Goal: Task Accomplishment & Management: Complete application form

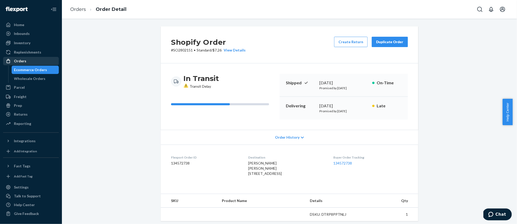
click at [25, 61] on div "Orders" at bounding box center [20, 60] width 12 height 5
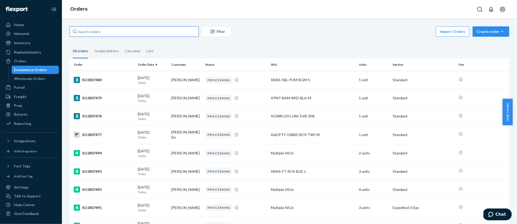
click at [116, 32] on input "text" at bounding box center [134, 31] width 129 height 10
paste input "SO2775820"
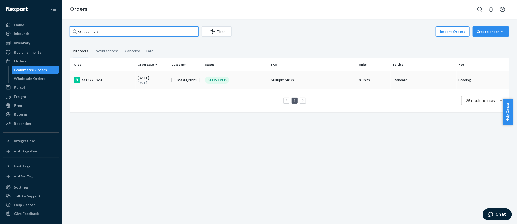
type input "SO2775820"
click at [114, 77] on div "SO2775820" at bounding box center [104, 80] width 60 height 6
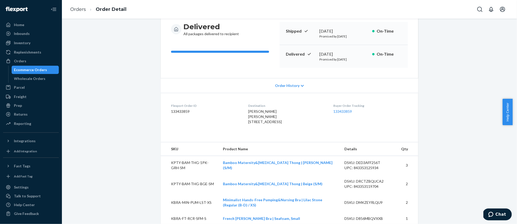
scroll to position [120, 0]
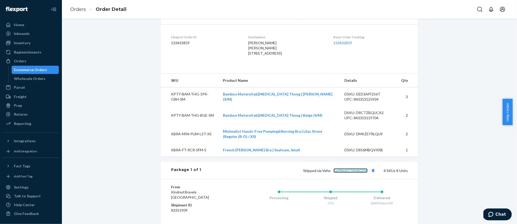
click at [348, 172] on link "5a988d0174fd8039b" at bounding box center [351, 170] width 34 height 4
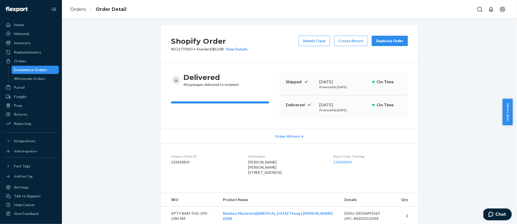
scroll to position [0, 0]
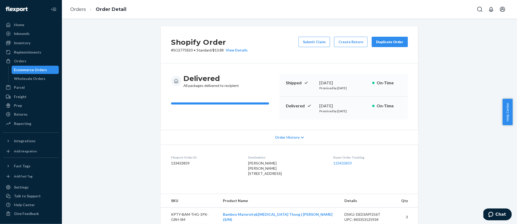
click at [183, 50] on p "# SO2775820 • Standard / $13.88 View Details" at bounding box center [209, 50] width 77 height 5
copy p "SO2775820"
click at [495, 211] on span "Chat" at bounding box center [492, 213] width 7 height 5
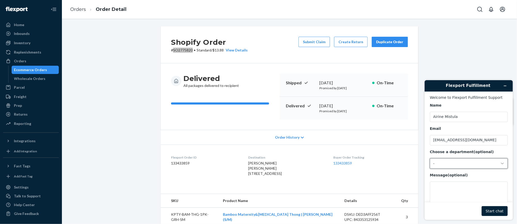
click at [460, 161] on div "-" at bounding box center [465, 163] width 65 height 5
click at [453, 186] on li "Messaging (Chat Team)" at bounding box center [468, 184] width 76 height 9
click at [451, 189] on textarea "Message (optional)" at bounding box center [469, 195] width 78 height 29
paste textarea "SO2775820"
type textarea "Can we get a photo of delivery for SO2775820?"
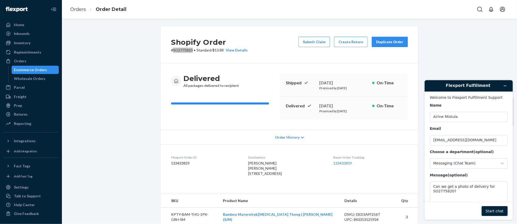
click at [503, 210] on button "Start chat" at bounding box center [495, 211] width 26 height 10
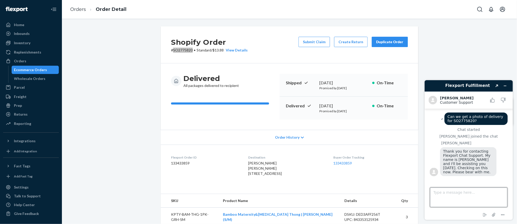
click at [446, 195] on textarea "Type a message here..." at bounding box center [468, 197] width 77 height 20
type textarea "the photo posted in the tracking doesn't show any package or confirmation of de…"
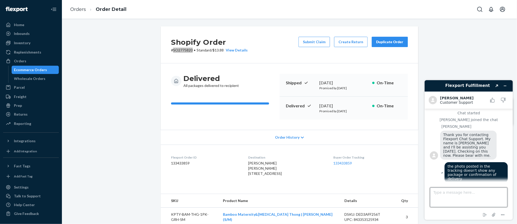
scroll to position [64, 0]
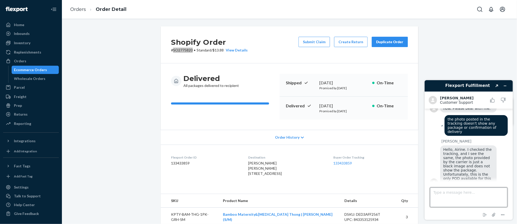
click at [447, 193] on textarea "Type a message here..." at bounding box center [468, 197] width 77 height 20
type textarea "can we do something about this? customer said they didn't receive the package"
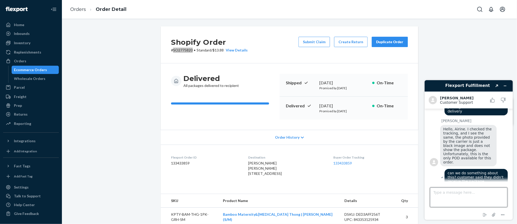
scroll to position [148, 0]
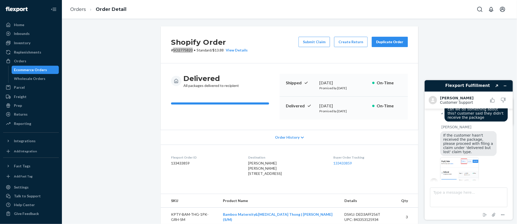
click at [462, 161] on img at bounding box center [459, 171] width 39 height 29
click at [452, 194] on textarea "Type a message here..." at bounding box center [468, 197] width 77 height 20
type textarea "will do that thanks!"
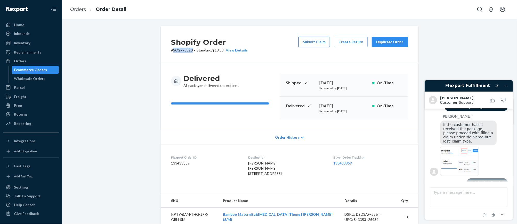
click at [315, 43] on button "Submit Claim" at bounding box center [315, 42] width 32 height 10
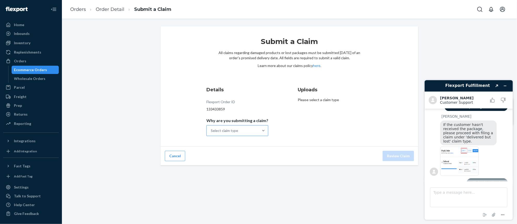
click at [241, 127] on div "Select claim type" at bounding box center [233, 130] width 52 height 10
click at [211, 128] on input "Why are you submitting a claim? Select claim type" at bounding box center [211, 130] width 1 height 5
click at [248, 143] on div "Order delivered but lost" at bounding box center [238, 143] width 60 height 10
click at [211, 133] on input "Why are you submitting a claim? option Order delivered but lost focused, 1 of 4…" at bounding box center [211, 130] width 1 height 5
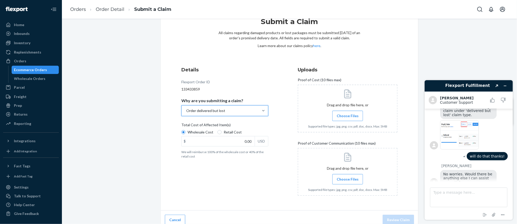
scroll to position [25, 0]
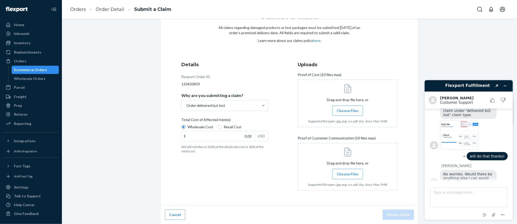
click at [357, 110] on label "Choose Files" at bounding box center [348, 110] width 31 height 10
click at [348, 110] on input "Choose Files" at bounding box center [348, 111] width 0 height 6
click at [340, 177] on label "Choose Files" at bounding box center [348, 174] width 31 height 10
click at [348, 177] on input "Choose Files" at bounding box center [348, 174] width 0 height 6
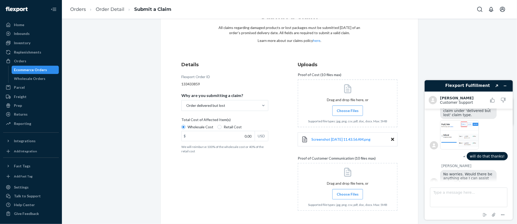
click at [391, 138] on icon at bounding box center [392, 139] width 3 height 3
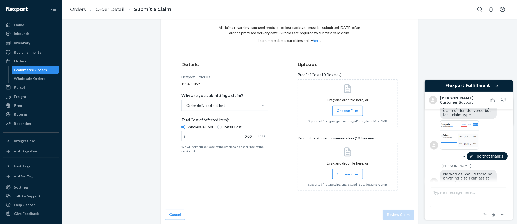
click at [348, 110] on span "Choose Files" at bounding box center [348, 110] width 22 height 5
click at [348, 110] on input "Choose Files" at bounding box center [348, 111] width 0 height 6
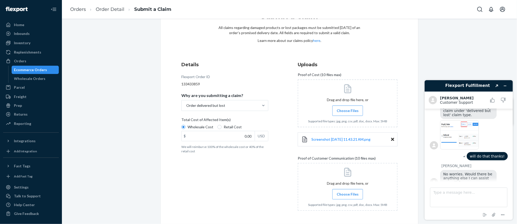
click at [350, 195] on span "Choose Files" at bounding box center [348, 193] width 22 height 5
click at [348, 195] on input "Choose Files" at bounding box center [348, 194] width 0 height 6
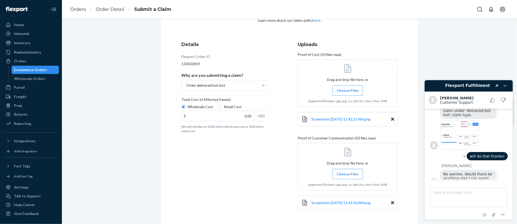
scroll to position [65, 0]
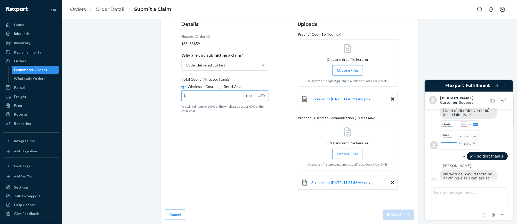
drag, startPoint x: 238, startPoint y: 97, endPoint x: 250, endPoint y: 97, distance: 12.1
click at [250, 97] on input "0.00" at bounding box center [218, 96] width 73 height 10
paste input "126.29"
type input "126.29"
click at [397, 214] on button "Review Claim" at bounding box center [399, 214] width 32 height 10
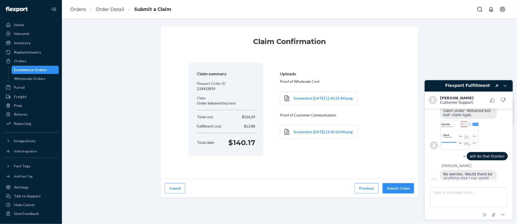
scroll to position [0, 0]
click at [393, 190] on button "Submit Claim" at bounding box center [399, 188] width 32 height 10
click at [464, 194] on textarea "Type a message here..." at bounding box center [468, 197] width 77 height 20
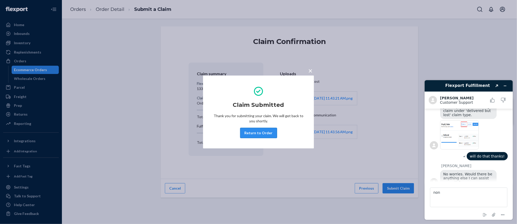
click at [261, 133] on button "Return to Order" at bounding box center [258, 133] width 37 height 10
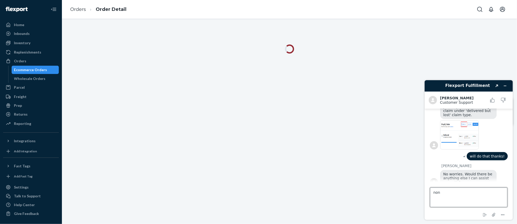
click at [458, 196] on textarea "non" at bounding box center [468, 197] width 77 height 20
type textarea "none! thanks!"
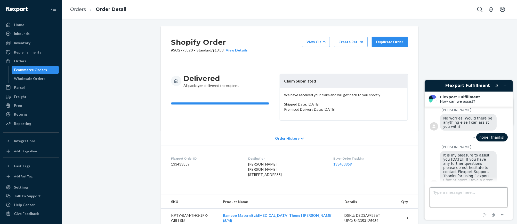
scroll to position [262, 0]
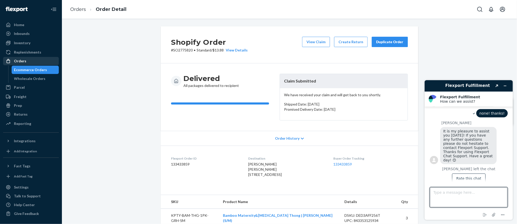
click at [22, 60] on div "Orders" at bounding box center [20, 60] width 12 height 5
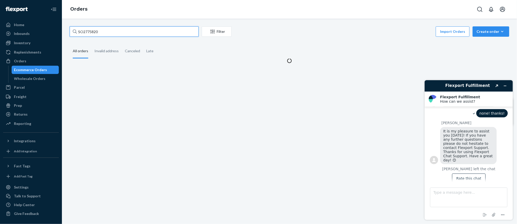
click at [99, 34] on input "SO2775820" at bounding box center [134, 31] width 129 height 10
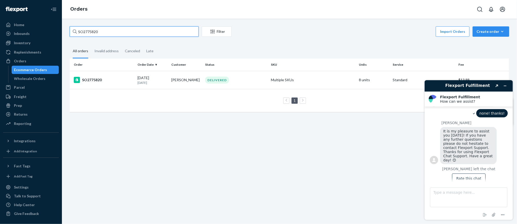
paste input "86438"
type input "SO2786438"
click at [95, 80] on div "SO2786438" at bounding box center [104, 80] width 60 height 6
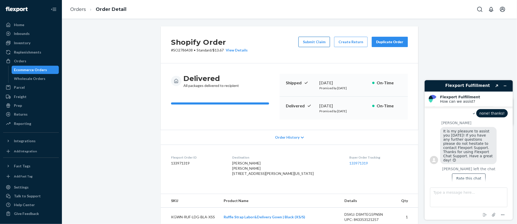
click at [313, 44] on button "Submit Claim" at bounding box center [315, 42] width 32 height 10
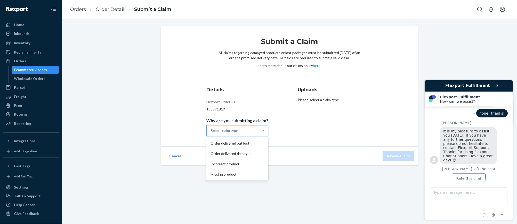
click at [255, 128] on div "Select claim type" at bounding box center [233, 130] width 52 height 10
click at [211, 128] on input "Why are you submitting a claim? option Order delivered but lost focused, 1 of 4…" at bounding box center [211, 130] width 1 height 5
click at [253, 145] on div "Order delivered but lost" at bounding box center [238, 143] width 60 height 10
click at [211, 133] on input "Why are you submitting a claim? option Order delivered but lost focused, 1 of 4…" at bounding box center [211, 130] width 1 height 5
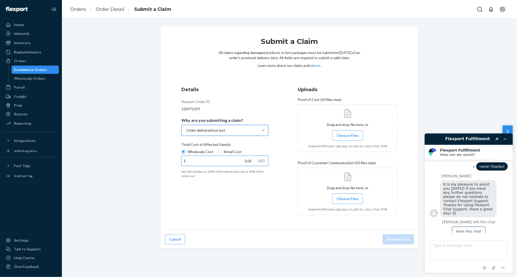
click at [205, 163] on input "0.00" at bounding box center [218, 161] width 73 height 10
paste input "233.04"
type input "233.04"
click at [348, 138] on span "Choose Files" at bounding box center [348, 135] width 22 height 5
click at [348, 138] on input "Choose Files" at bounding box center [348, 136] width 0 height 6
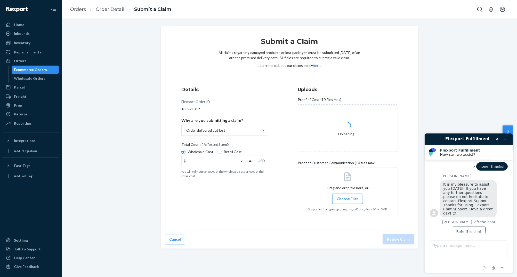
click at [349, 200] on span "Choose Files" at bounding box center [348, 198] width 22 height 5
click at [348, 200] on input "Choose Files" at bounding box center [348, 199] width 0 height 6
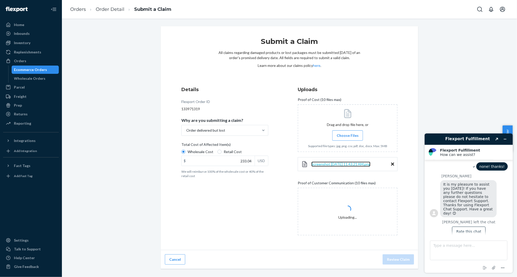
click at [341, 163] on span "Screenshot [DATE] 11.43.21 AM.png" at bounding box center [341, 164] width 59 height 4
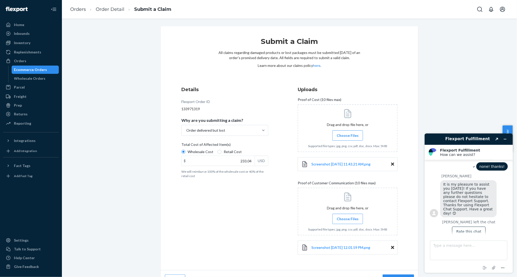
click at [391, 165] on icon at bounding box center [392, 164] width 3 height 3
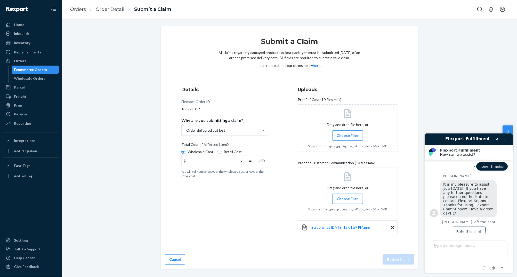
click at [347, 135] on span "Choose Files" at bounding box center [348, 135] width 22 height 5
click at [348, 135] on input "Choose Files" at bounding box center [348, 136] width 0 height 6
click at [359, 223] on span "Screenshot [DATE] 12.01.59 PM.png" at bounding box center [341, 227] width 59 height 4
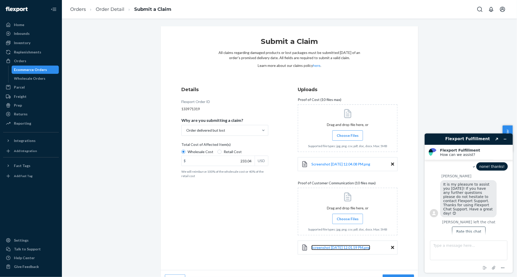
scroll to position [12, 0]
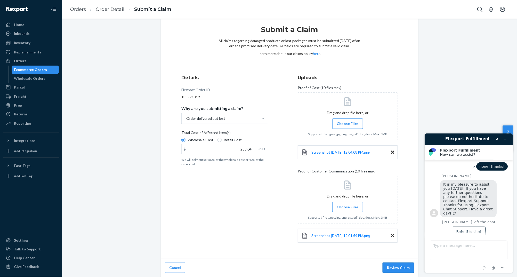
click at [401, 223] on button "Review Claim" at bounding box center [399, 268] width 32 height 10
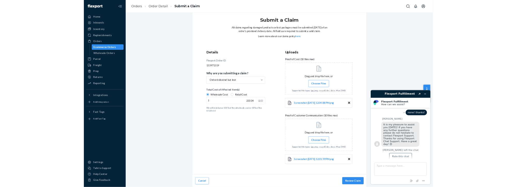
scroll to position [0, 0]
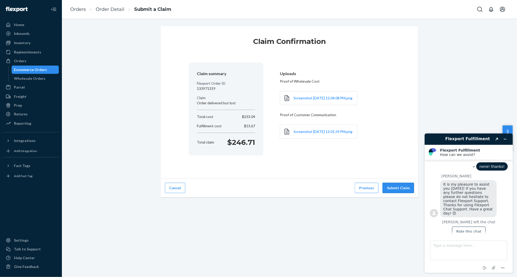
click at [399, 191] on button "Submit Claim" at bounding box center [399, 188] width 32 height 10
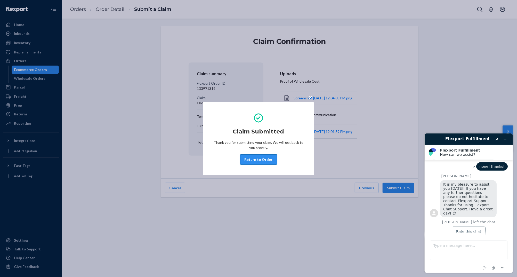
click at [268, 161] on button "Return to Order" at bounding box center [258, 159] width 37 height 10
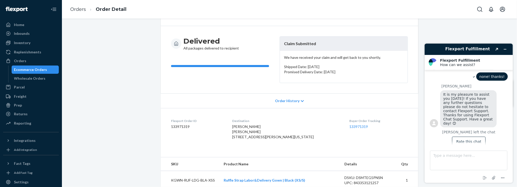
scroll to position [25, 0]
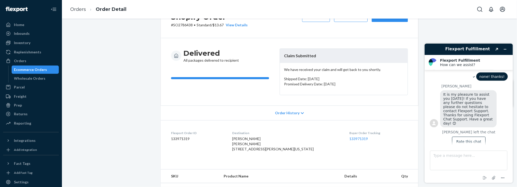
click at [183, 26] on p "# SO2786438 • Standard / $13.67 View Details" at bounding box center [209, 24] width 77 height 5
copy p "SO2786438"
